Goal: Entertainment & Leisure: Browse casually

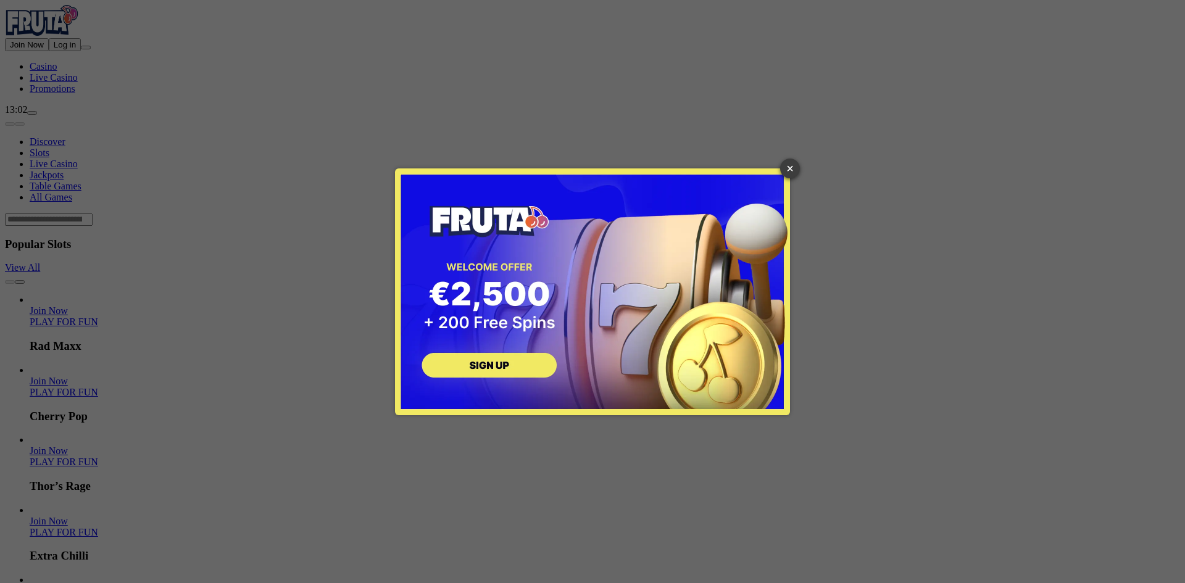
click at [791, 175] on link "×" at bounding box center [790, 169] width 20 height 20
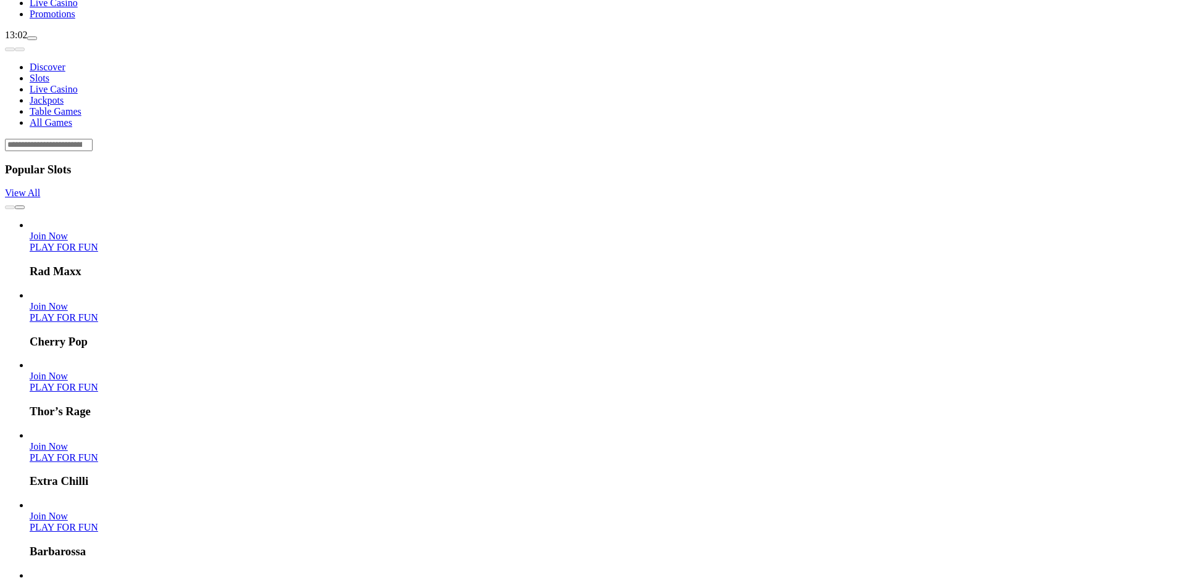
scroll to position [247, 0]
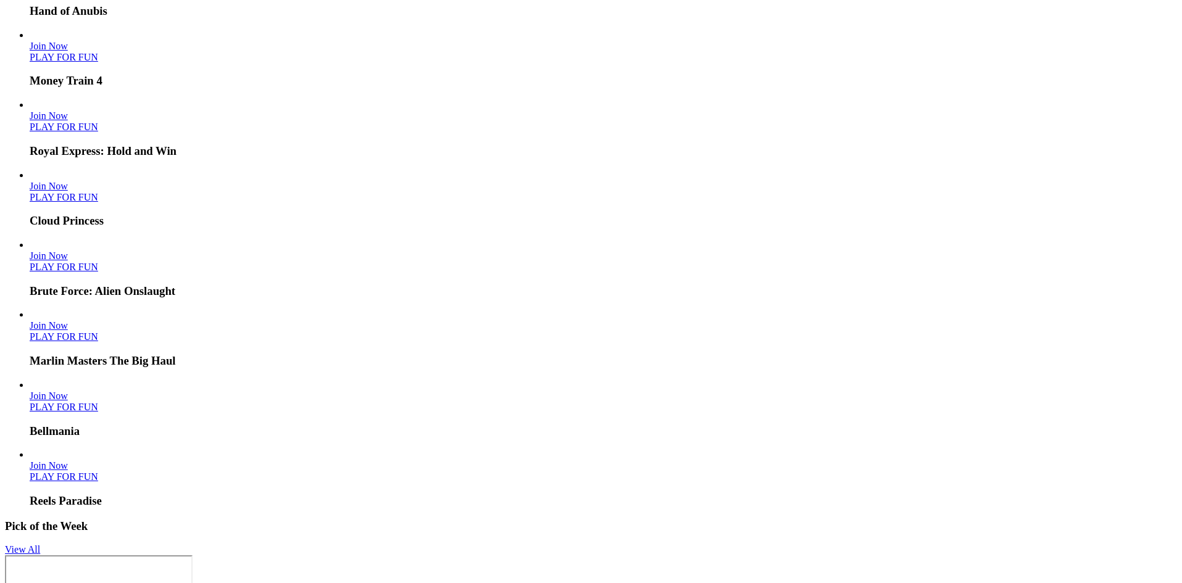
scroll to position [2465, 0]
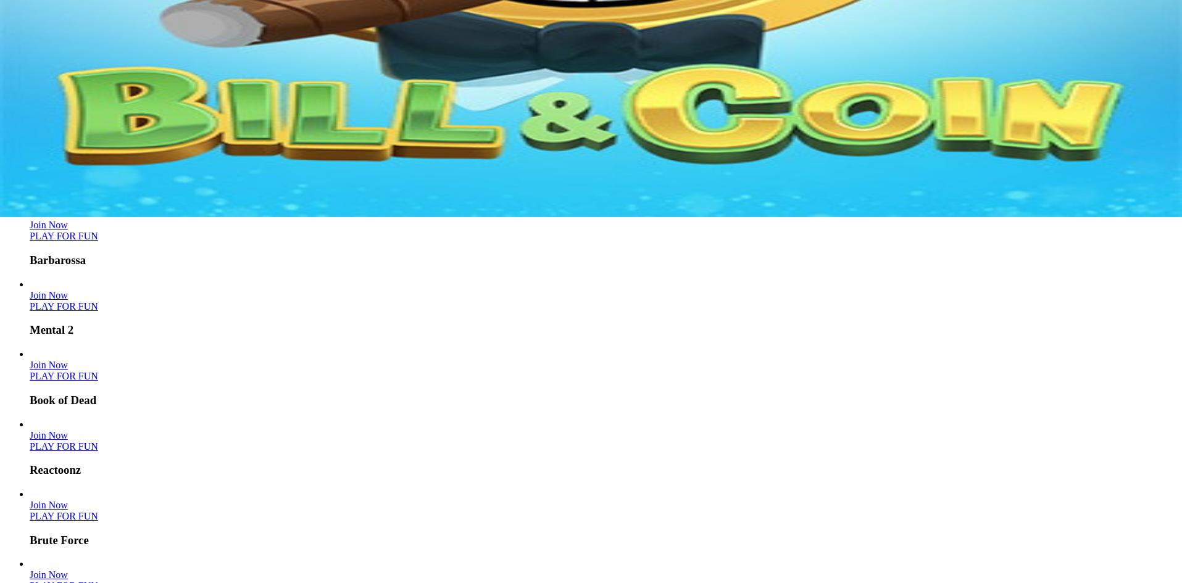
scroll to position [0, 0]
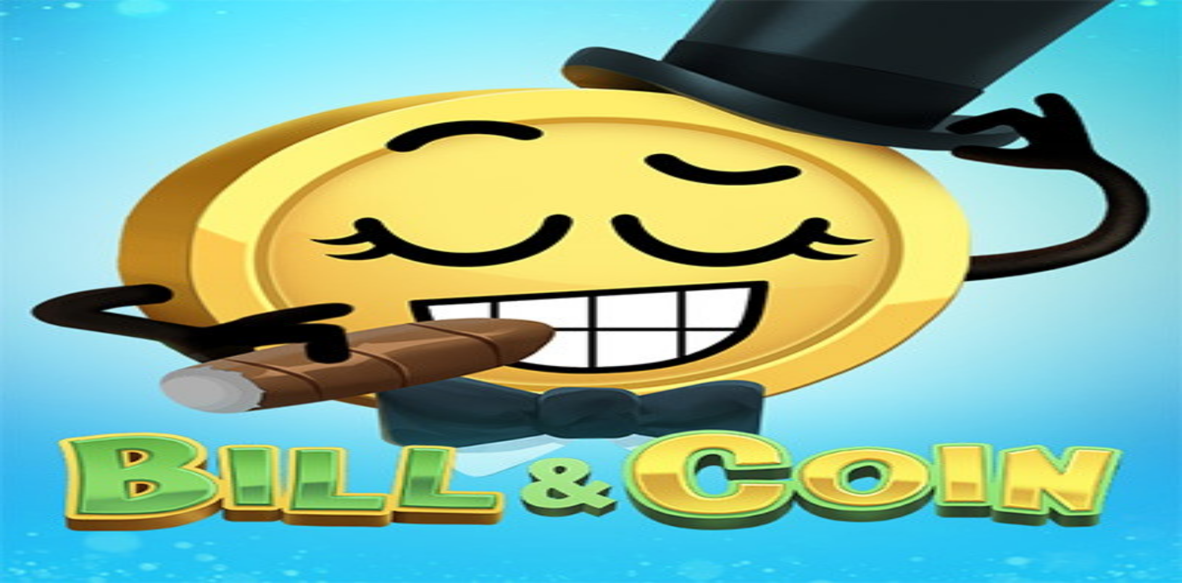
click at [49, 148] on span "Slots" at bounding box center [40, 153] width 20 height 10
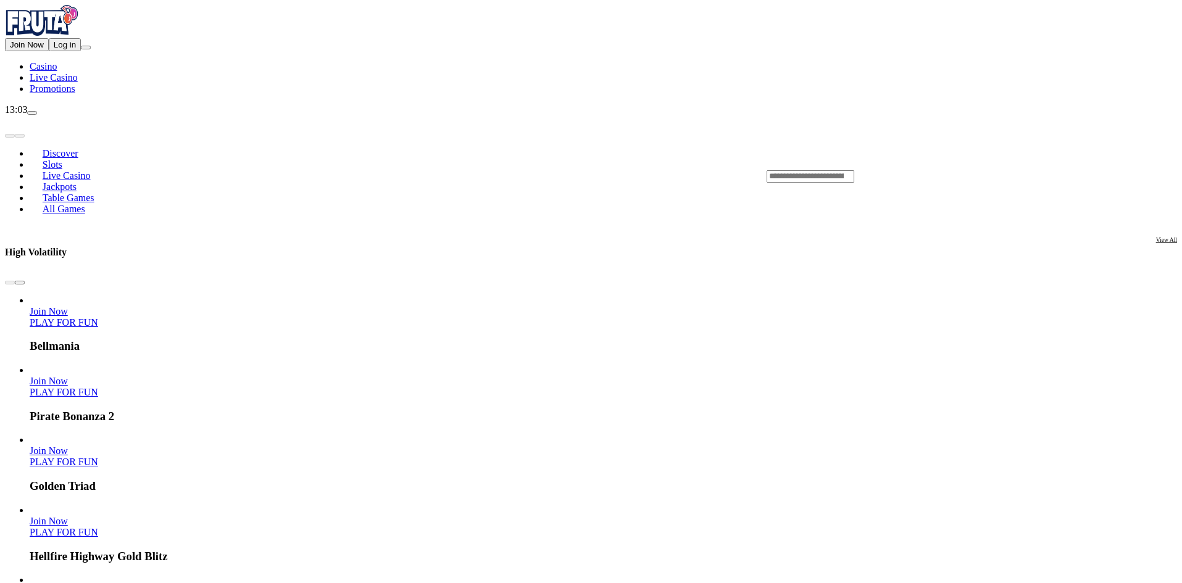
click at [83, 148] on span "Discover" at bounding box center [61, 153] width 46 height 10
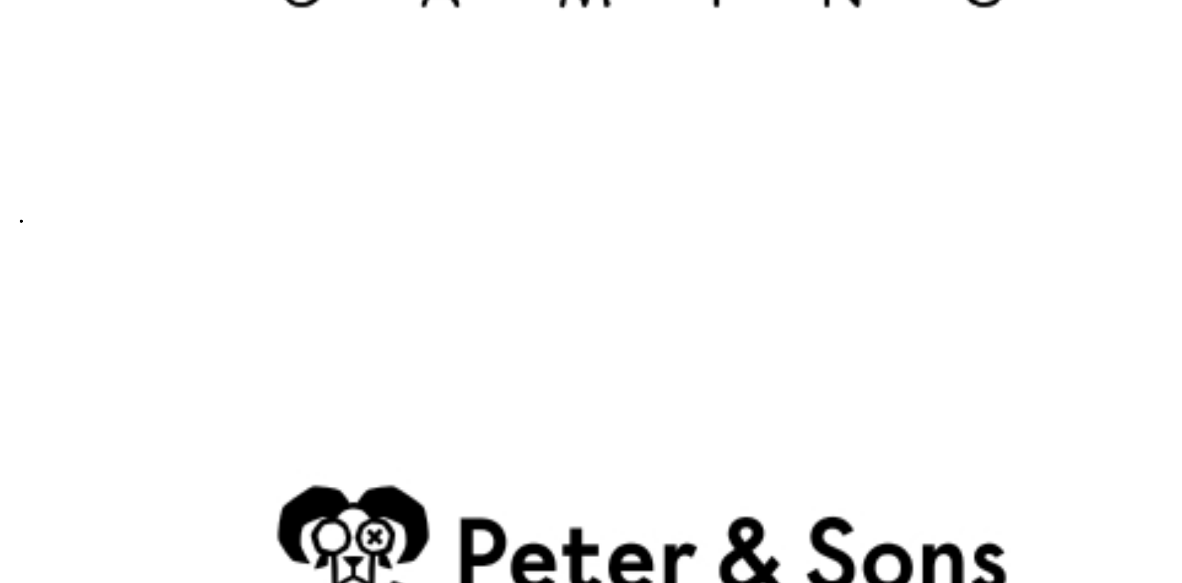
scroll to position [2465, 0]
